Goal: Task Accomplishment & Management: Complete application form

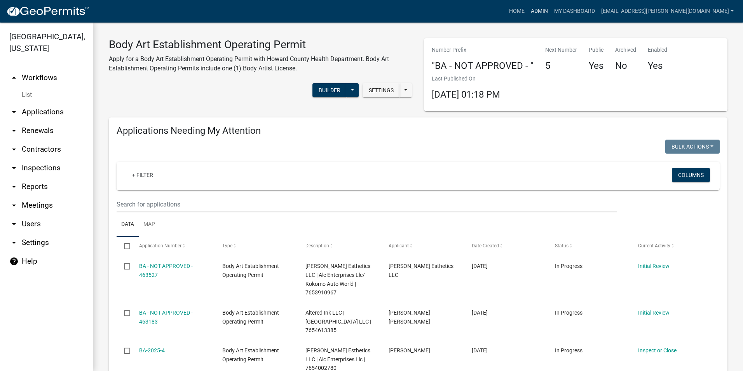
click at [551, 9] on link "Admin" at bounding box center [539, 11] width 23 height 15
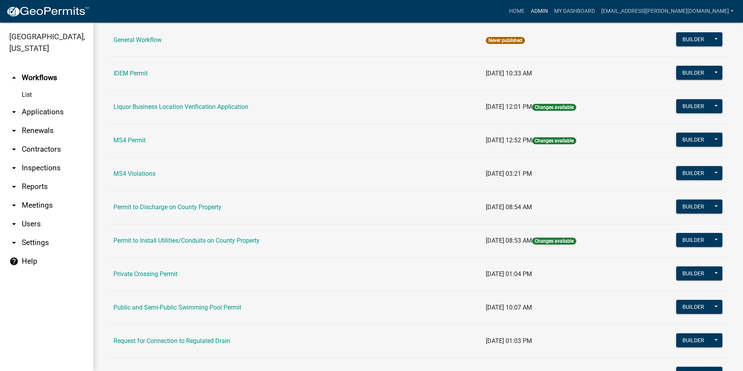
scroll to position [621, 0]
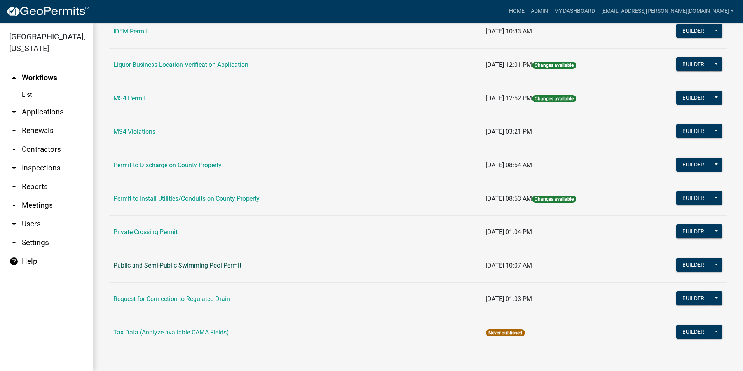
click at [236, 264] on link "Public and Semi-Public Swimming Pool Permit" at bounding box center [177, 264] width 128 height 7
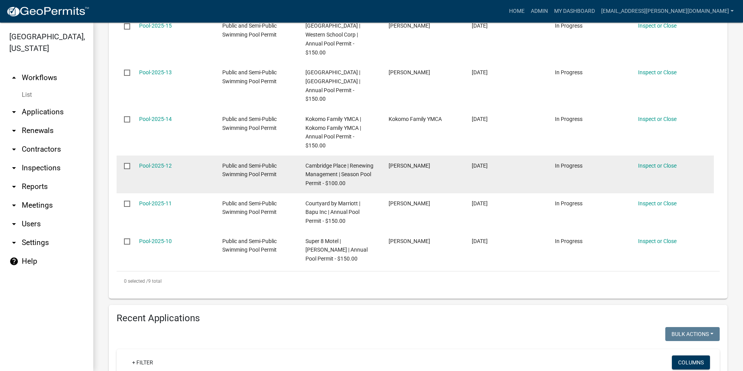
scroll to position [622, 0]
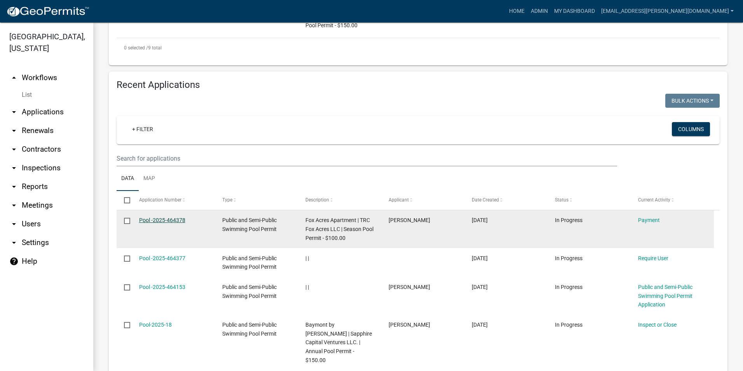
click at [168, 223] on link "Pool -2025-464378" at bounding box center [162, 220] width 46 height 6
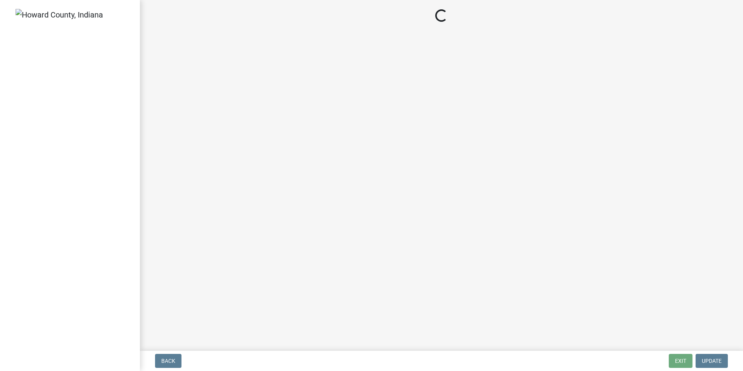
select select "3: 3"
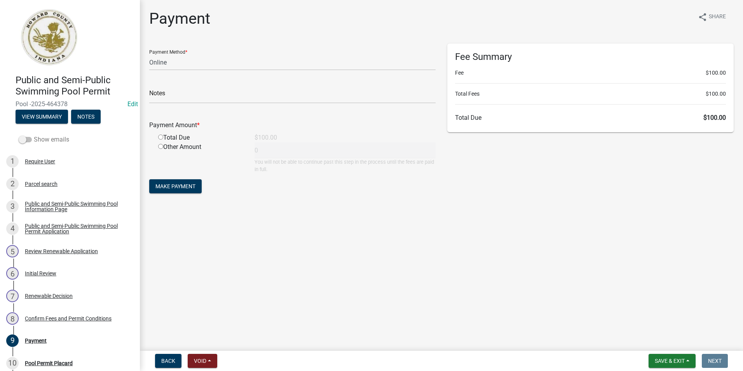
click at [29, 140] on span at bounding box center [25, 139] width 13 height 5
click at [34, 135] on input "Show emails" at bounding box center [34, 135] width 0 height 0
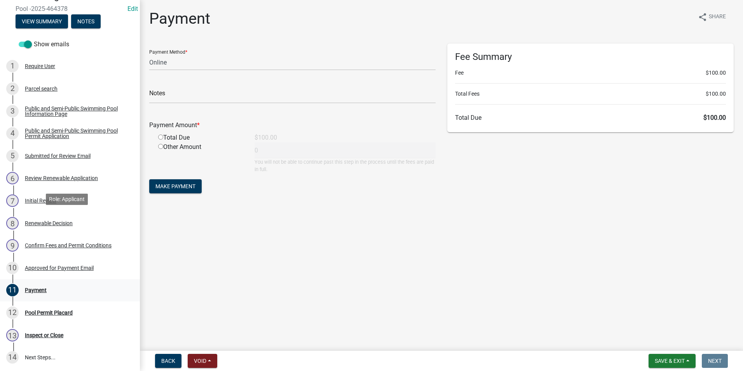
scroll to position [165, 0]
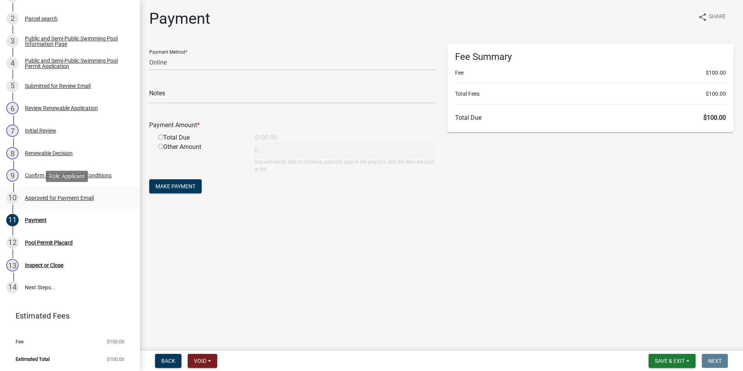
click at [58, 199] on div "Approved for Payment Email" at bounding box center [59, 197] width 69 height 5
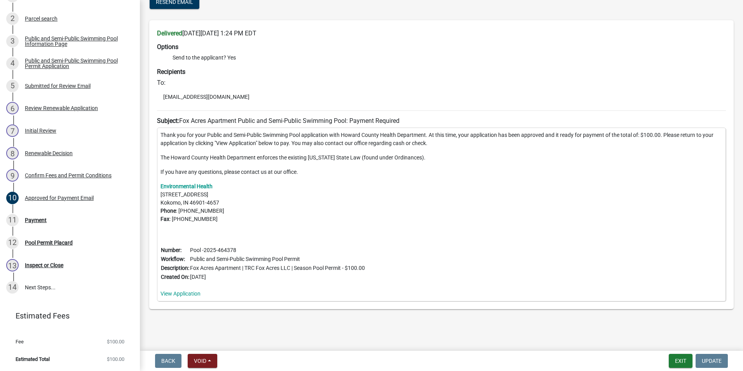
scroll to position [50, 0]
click at [44, 223] on div "11 Payment" at bounding box center [66, 220] width 121 height 12
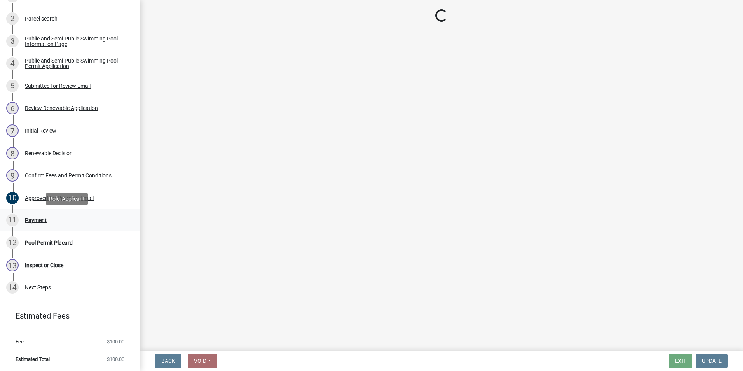
select select "3: 3"
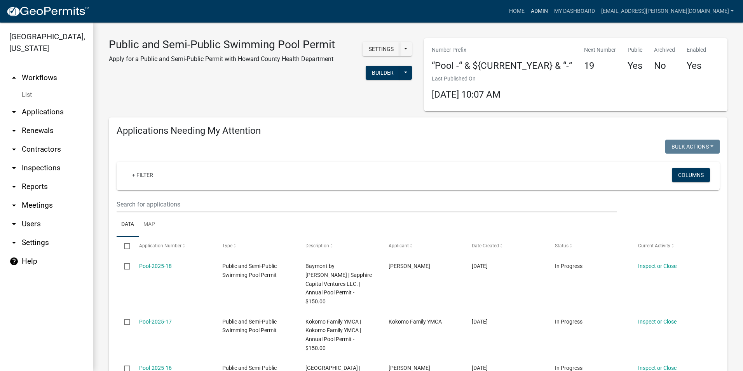
click at [551, 10] on link "Admin" at bounding box center [539, 11] width 23 height 15
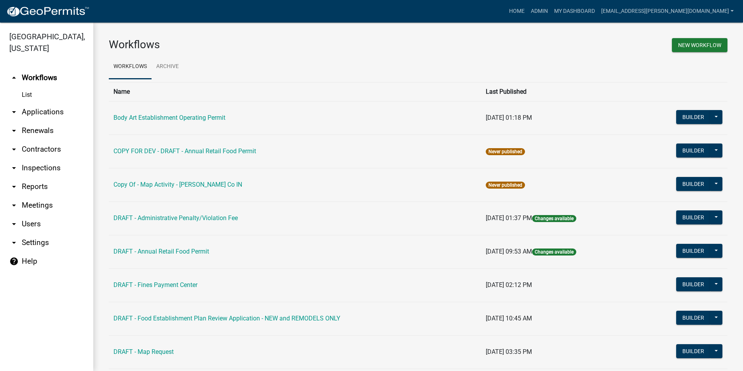
click at [193, 113] on td "Body Art Establishment Operating Permit" at bounding box center [295, 117] width 372 height 33
click at [195, 117] on link "Body Art Establishment Operating Permit" at bounding box center [169, 117] width 112 height 7
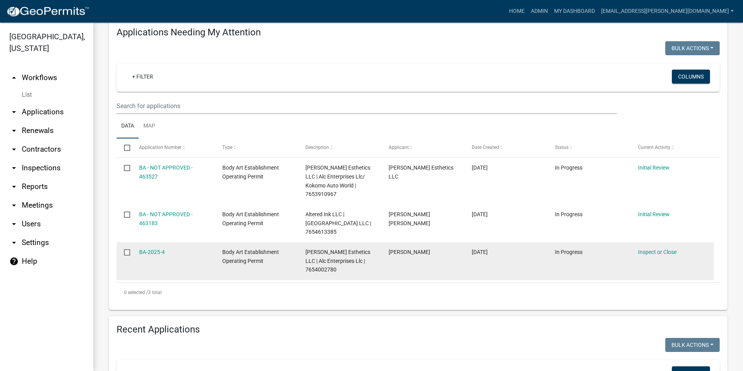
scroll to position [117, 0]
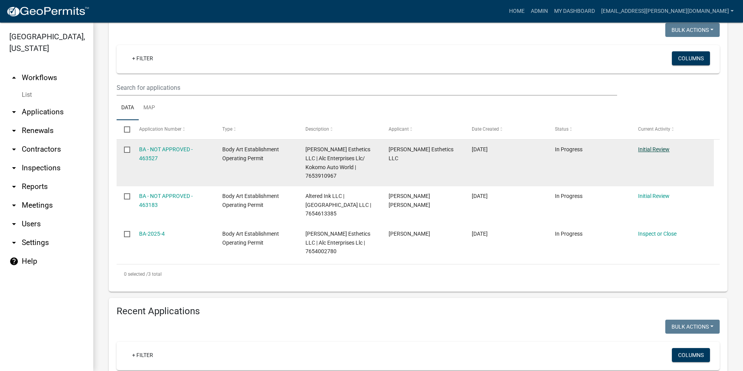
click at [664, 146] on link "Initial Review" at bounding box center [653, 149] width 31 height 6
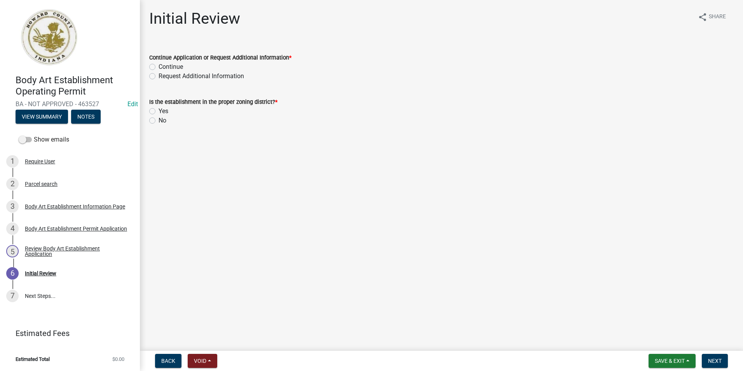
click at [158, 67] on label "Continue" at bounding box center [170, 66] width 24 height 9
click at [158, 67] on input "Continue" at bounding box center [160, 64] width 5 height 5
radio input "true"
click at [158, 112] on label "Yes" at bounding box center [163, 110] width 10 height 9
click at [158, 111] on input "Yes" at bounding box center [160, 108] width 5 height 5
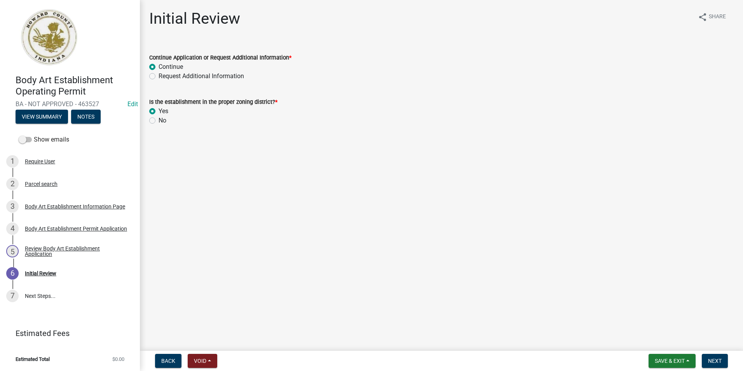
radio input "true"
click at [721, 359] on span "Next" at bounding box center [715, 360] width 14 height 6
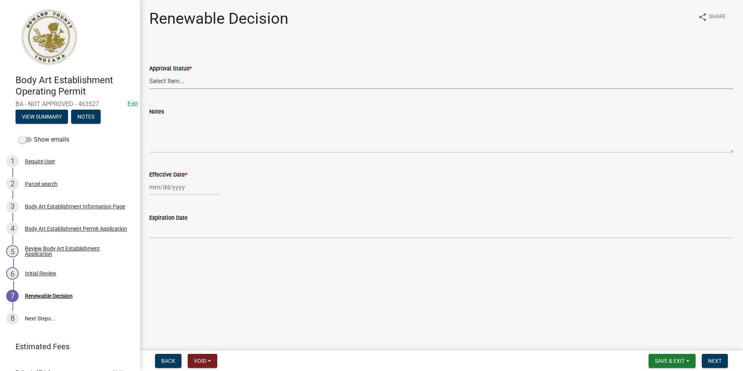
click at [221, 82] on select "Select Item... Approved Denied" at bounding box center [441, 81] width 584 height 16
click at [149, 73] on select "Select Item... Approved Denied" at bounding box center [441, 81] width 584 height 16
select select "6cfd4193-1f57-4c7e-a5e5-f68c9e85a162"
click at [191, 185] on div at bounding box center [184, 187] width 71 height 16
select select "8"
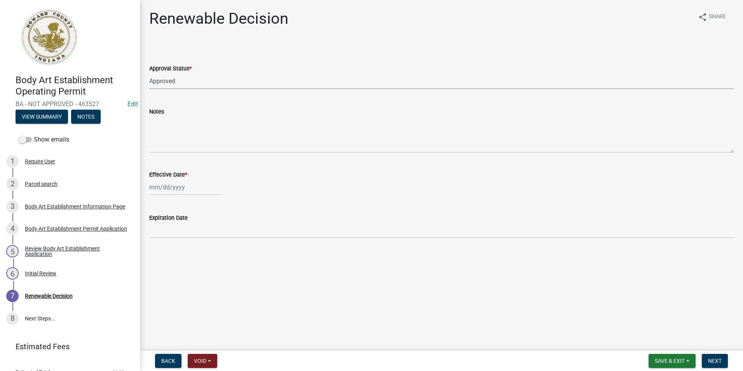
select select "2025"
click at [181, 263] on div "20" at bounding box center [182, 265] width 12 height 12
type input "[DATE]"
click at [707, 360] on button "Next" at bounding box center [715, 360] width 26 height 14
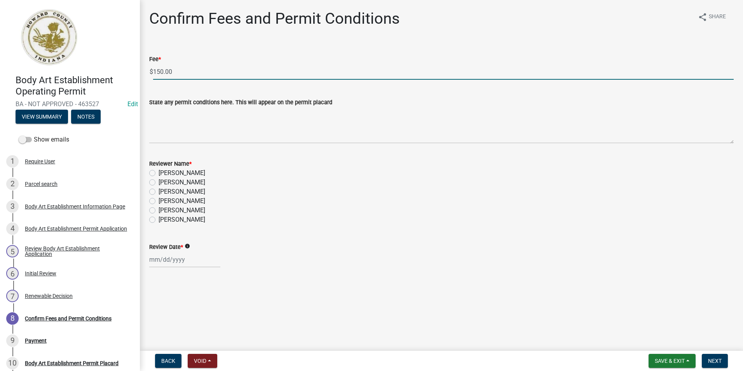
drag, startPoint x: 202, startPoint y: 71, endPoint x: 121, endPoint y: 66, distance: 81.3
click at [123, 66] on div "Body Art Establishment Operating Permit BA - NOT APPROVED - 463527 Edit View Su…" at bounding box center [371, 185] width 743 height 371
type input "0"
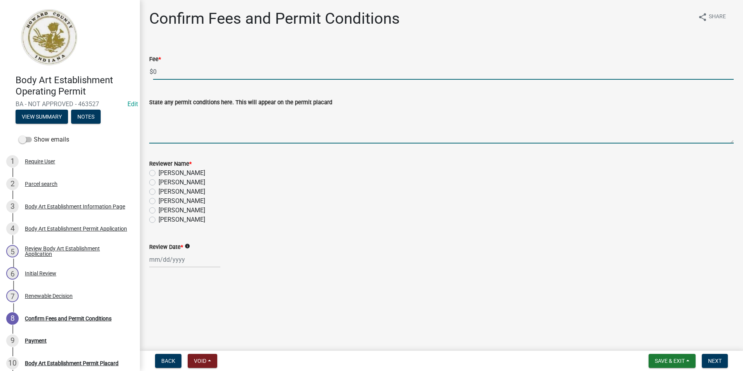
click at [178, 143] on textarea "State any permit conditions here. This will appear on the permit placard" at bounding box center [441, 125] width 584 height 37
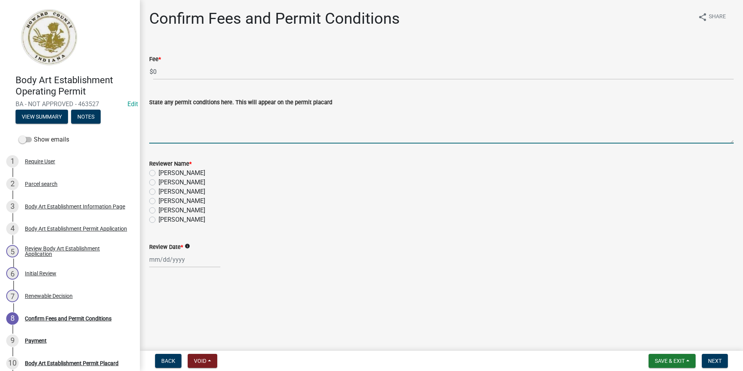
click at [372, 263] on div at bounding box center [441, 259] width 584 height 16
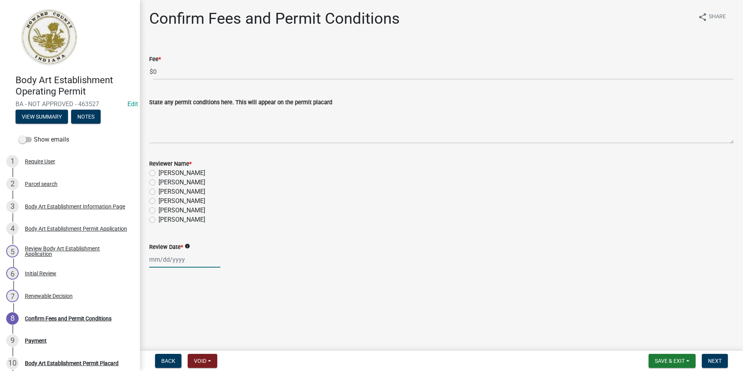
click at [200, 261] on div at bounding box center [184, 259] width 71 height 16
select select "8"
select select "2025"
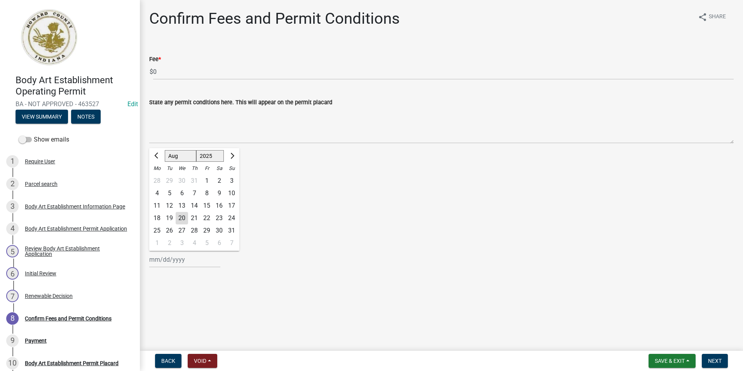
click at [185, 219] on div "20" at bounding box center [182, 218] width 12 height 12
type input "[DATE]"
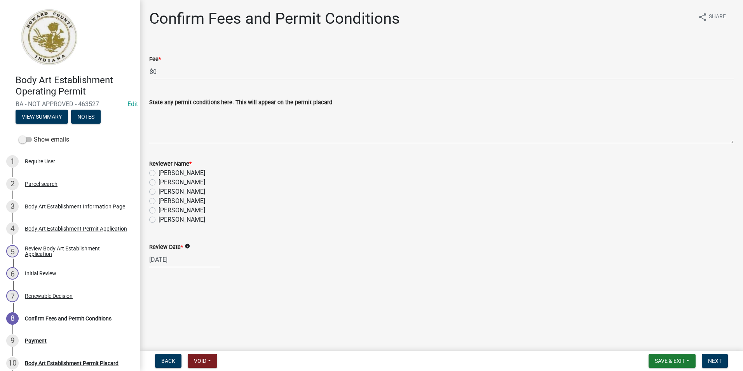
click at [374, 226] on wm-data-entity-input "Reviewer Name * [PERSON_NAME] [PERSON_NAME] [PERSON_NAME] [PERSON_NAME] [PERSON…" at bounding box center [441, 191] width 584 height 82
click at [158, 172] on label "[PERSON_NAME]" at bounding box center [181, 172] width 47 height 9
click at [158, 172] on input "[PERSON_NAME]" at bounding box center [160, 170] width 5 height 5
radio input "true"
click at [513, 235] on div "Review Date * info [DATE]" at bounding box center [441, 249] width 584 height 36
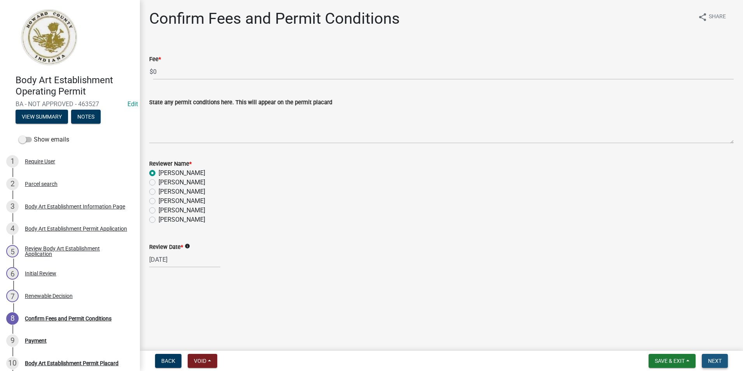
click at [709, 359] on span "Next" at bounding box center [715, 360] width 14 height 6
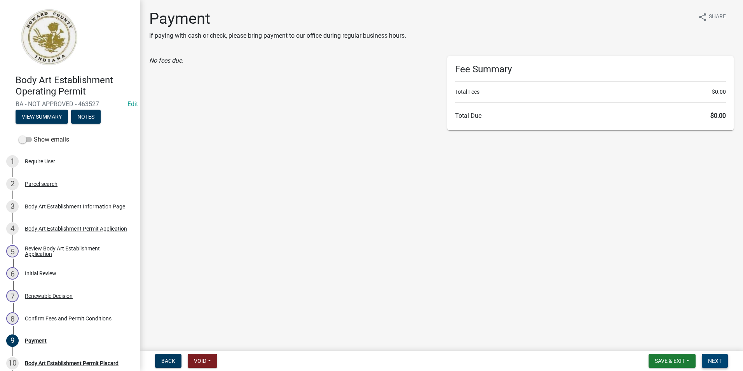
click at [714, 360] on span "Next" at bounding box center [715, 360] width 14 height 6
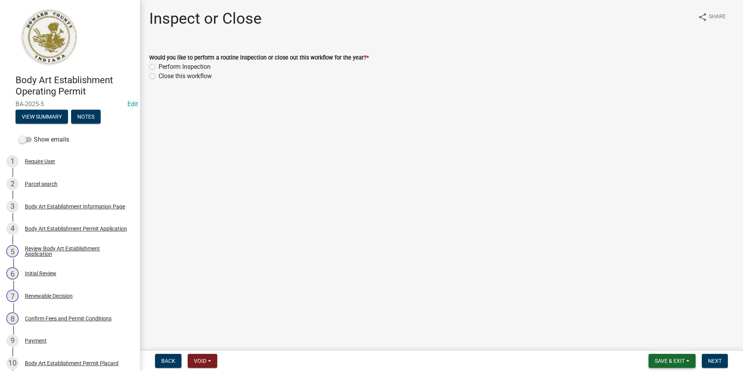
click at [667, 359] on span "Save & Exit" at bounding box center [670, 360] width 30 height 6
click at [665, 339] on button "Save & Exit" at bounding box center [664, 340] width 62 height 19
